Goal: Find specific page/section: Find specific page/section

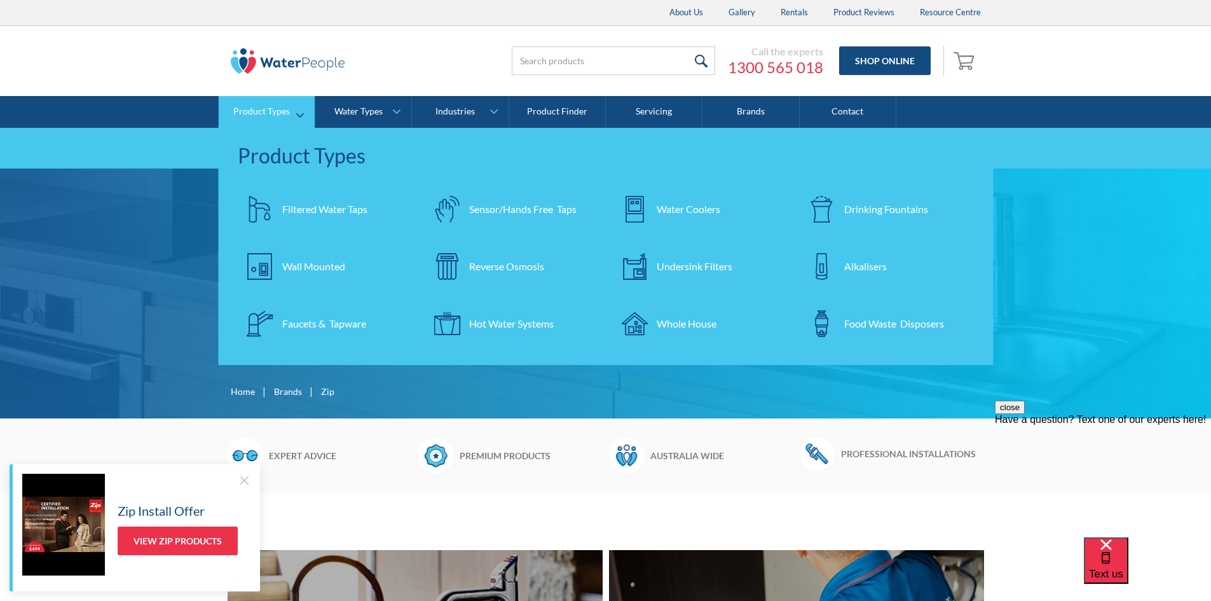
click at [684, 262] on div "Undersink Filters" at bounding box center [695, 266] width 76 height 15
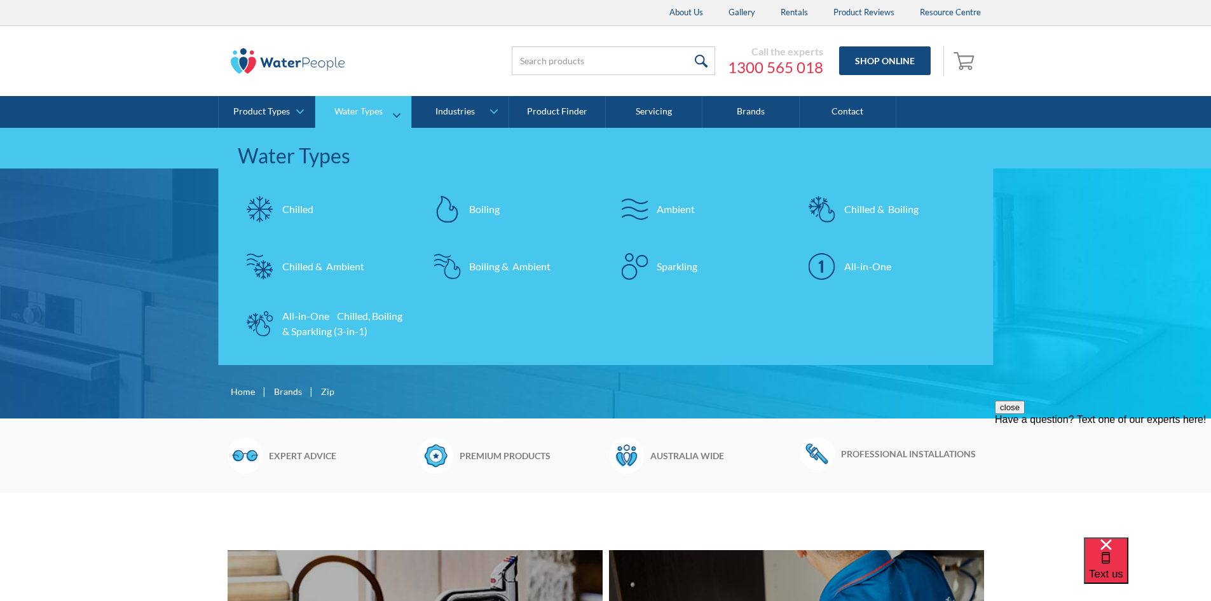
click at [496, 259] on div "Boiling & Ambient" at bounding box center [509, 266] width 81 height 15
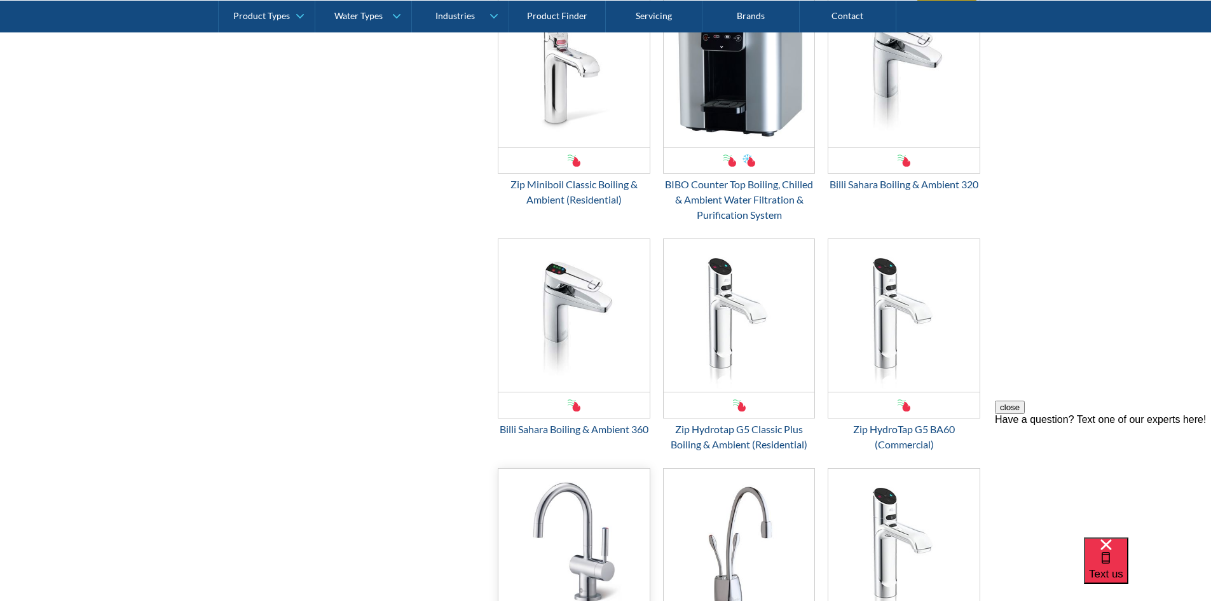
scroll to position [318, 0]
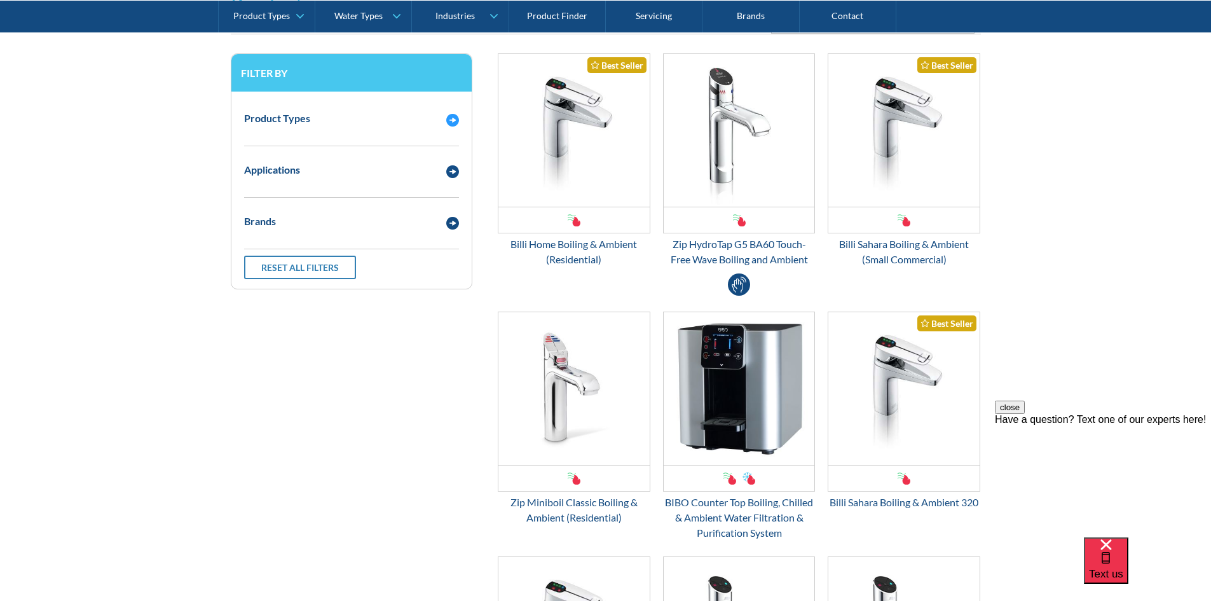
click at [285, 119] on div "Product Types" at bounding box center [277, 118] width 66 height 15
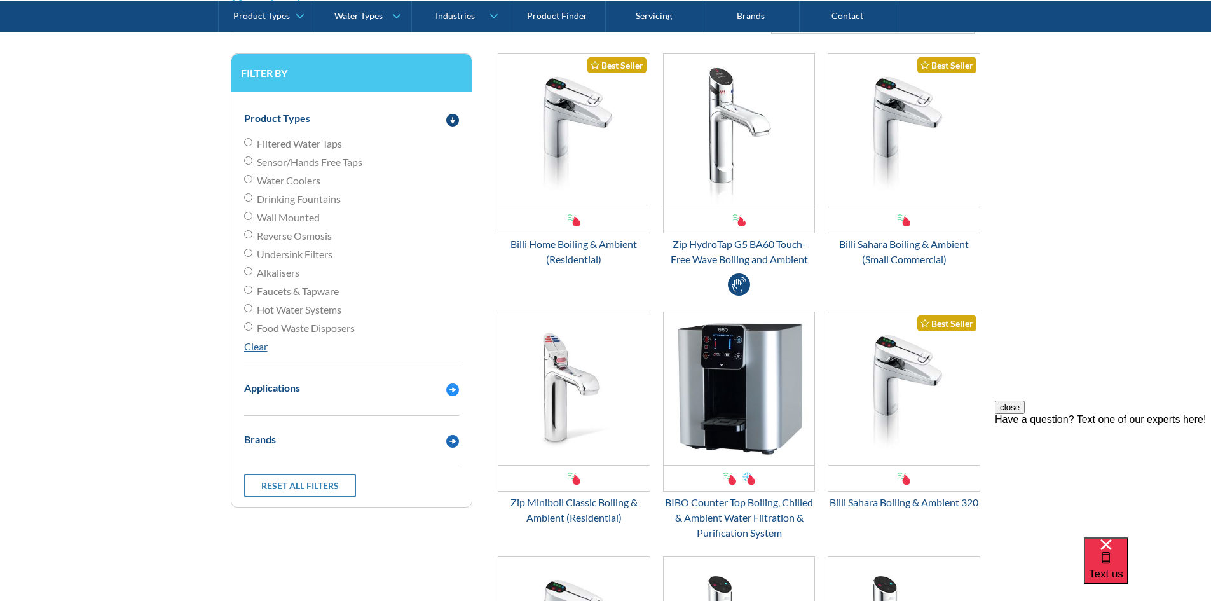
click at [270, 438] on div "Brands" at bounding box center [260, 439] width 32 height 15
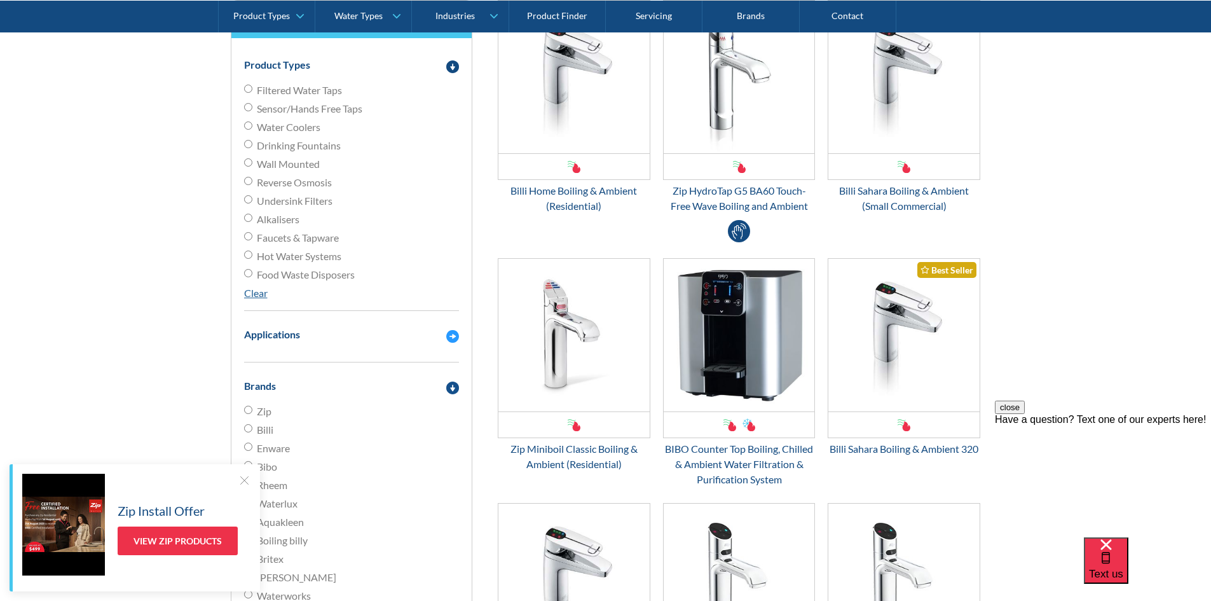
scroll to position [445, 0]
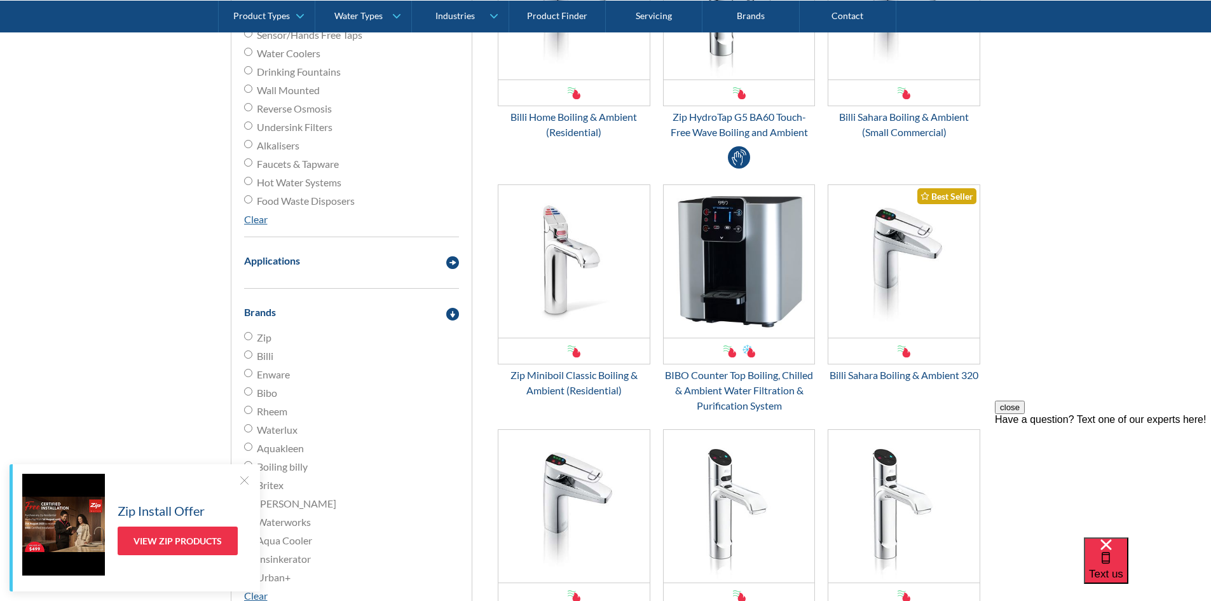
click at [264, 353] on span "Billi" at bounding box center [265, 355] width 17 height 15
click at [252, 340] on input "Billi" at bounding box center [248, 336] width 8 height 8
radio input "true"
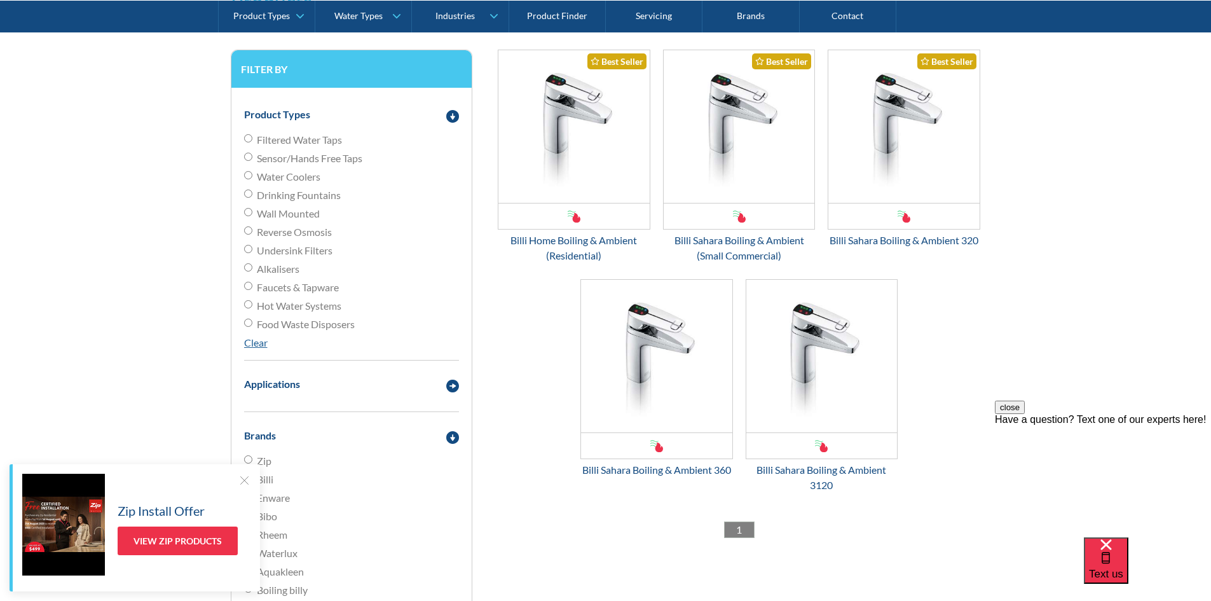
scroll to position [296, 0]
